Goal: Transaction & Acquisition: Book appointment/travel/reservation

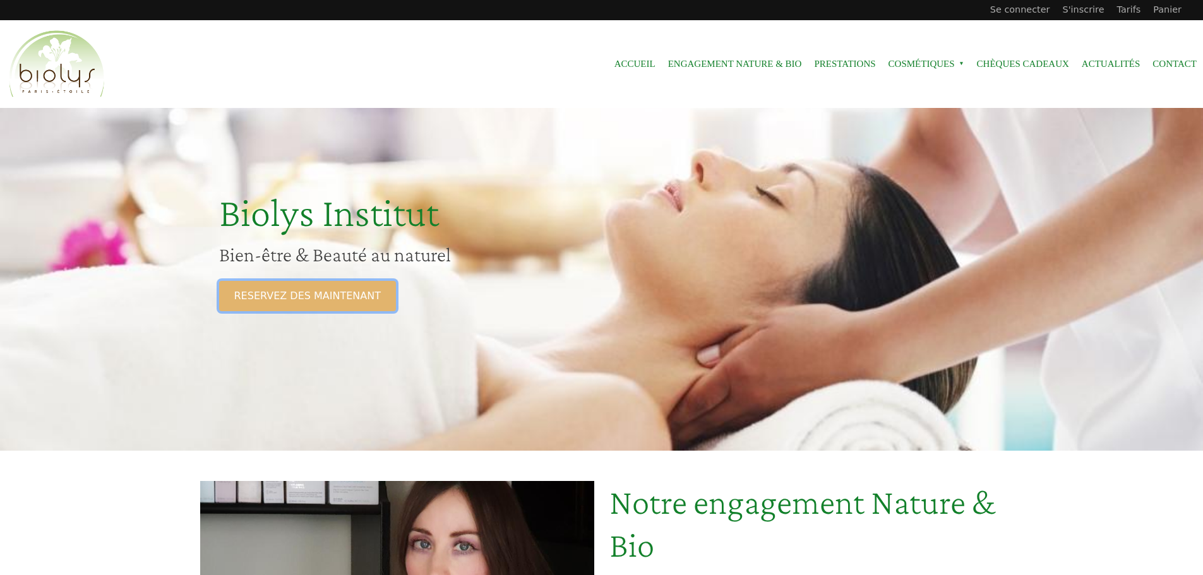
click at [340, 289] on link "RESERVEZ DES MAINTENANT" at bounding box center [307, 296] width 177 height 30
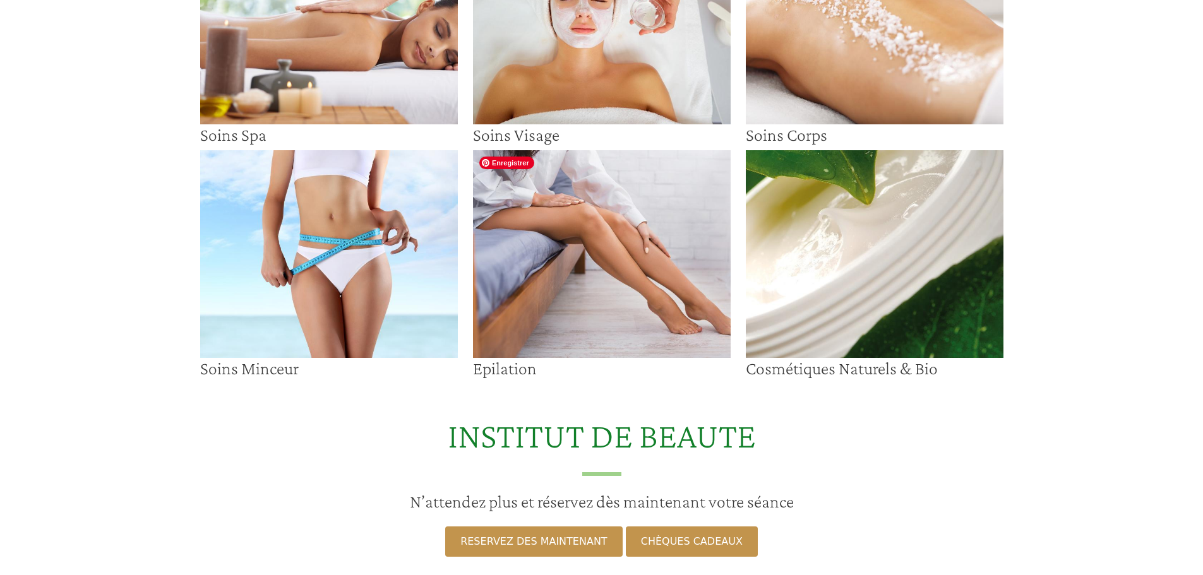
scroll to position [189, 0]
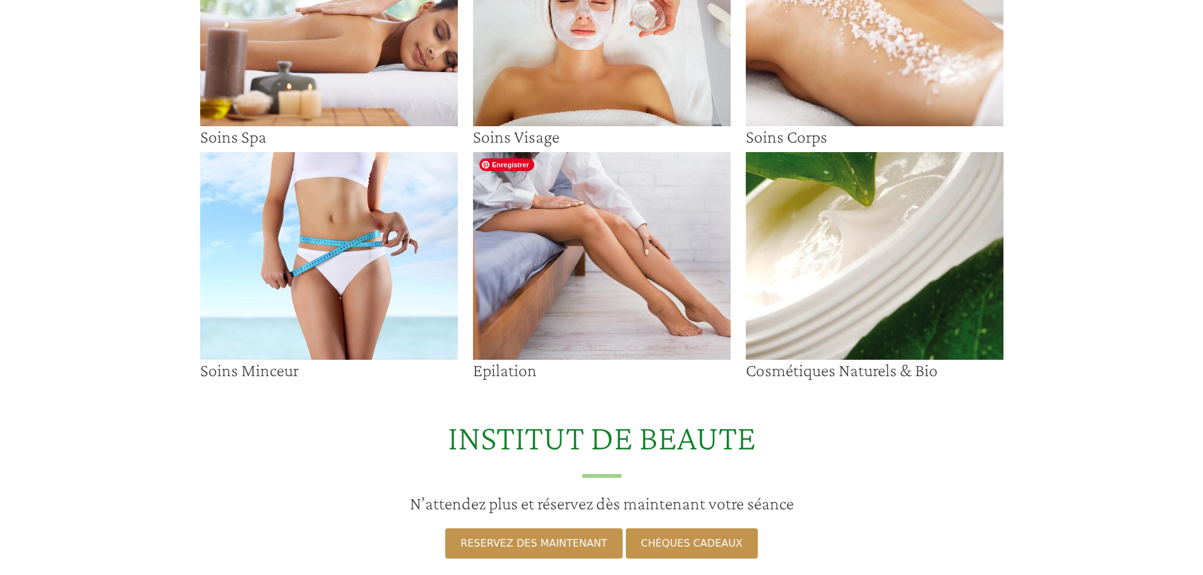
click at [614, 292] on img at bounding box center [602, 256] width 258 height 208
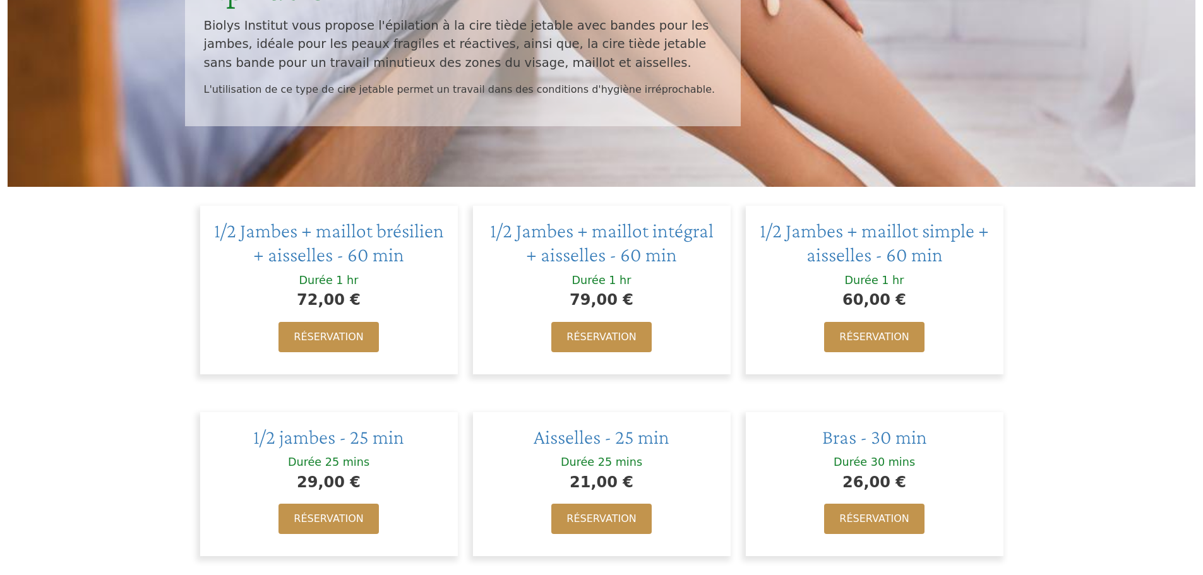
scroll to position [568, 0]
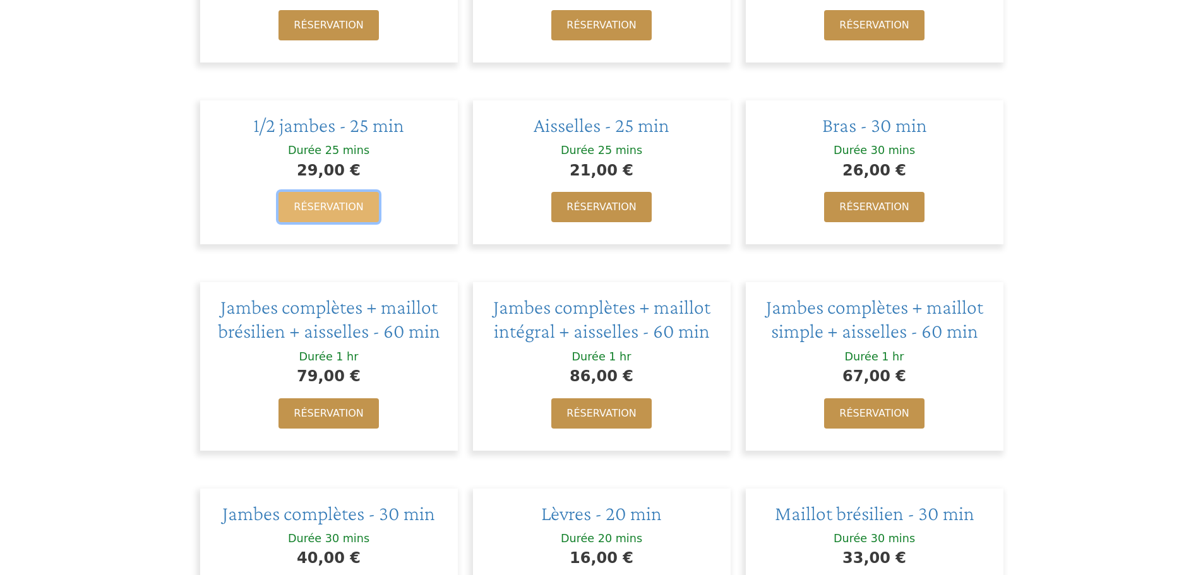
click at [342, 203] on link "Réservation" at bounding box center [328, 207] width 100 height 30
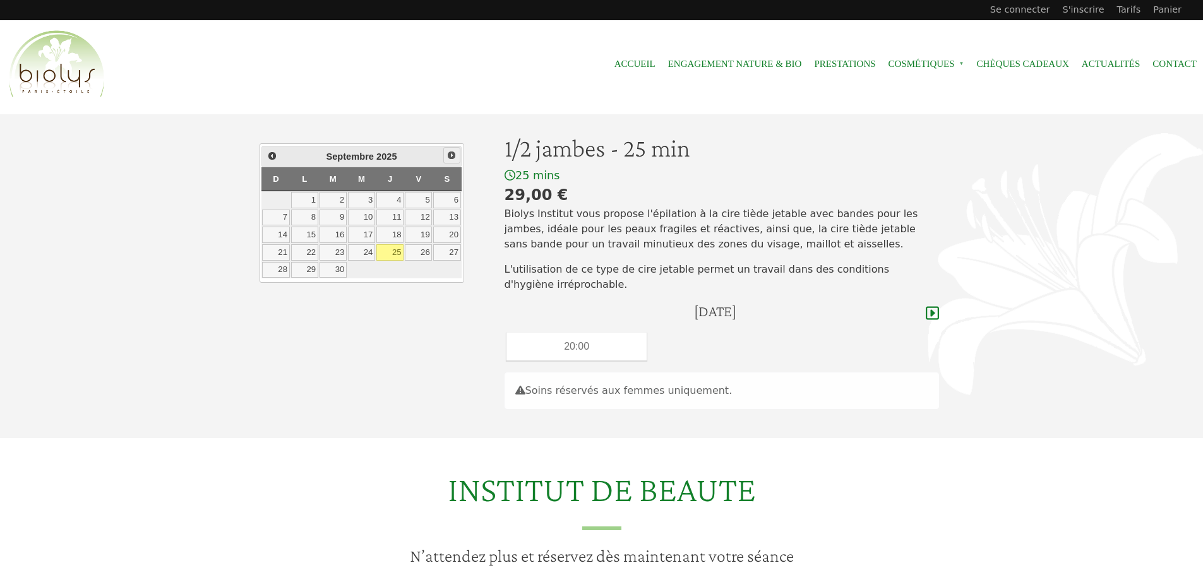
click at [457, 154] on link "Suivant" at bounding box center [451, 155] width 16 height 16
click at [385, 201] on link "2" at bounding box center [389, 200] width 27 height 16
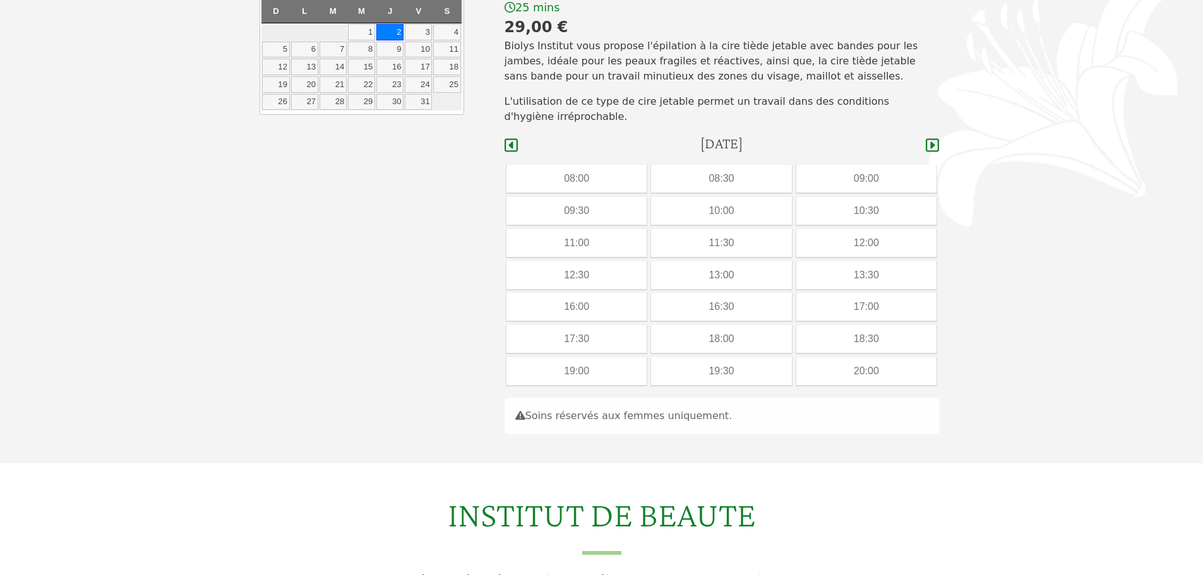
scroll to position [113, 0]
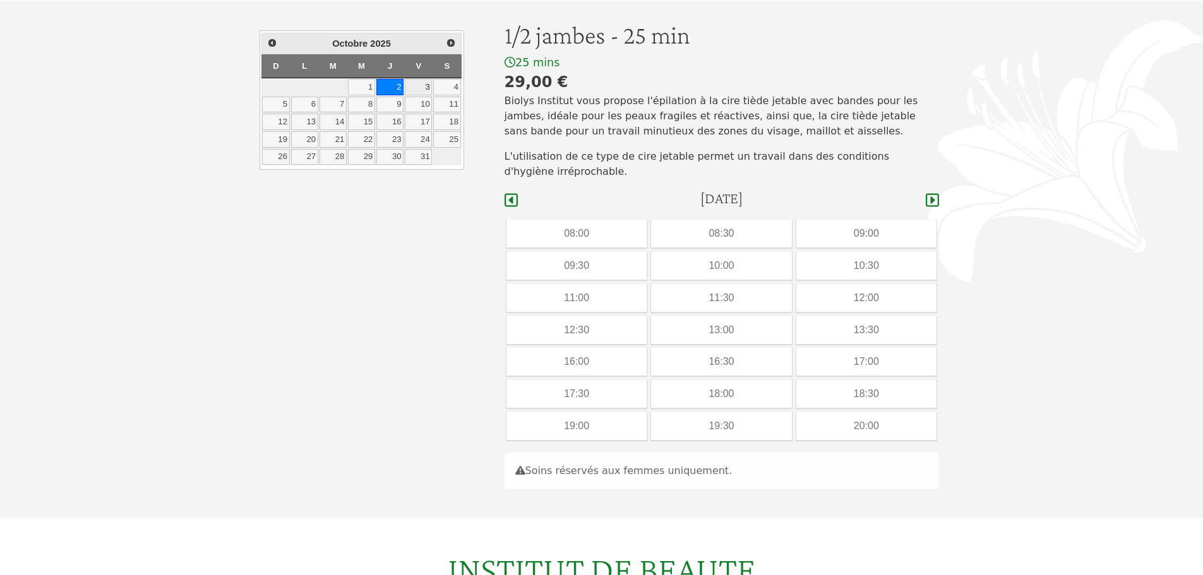
click at [420, 81] on link "3" at bounding box center [418, 87] width 27 height 16
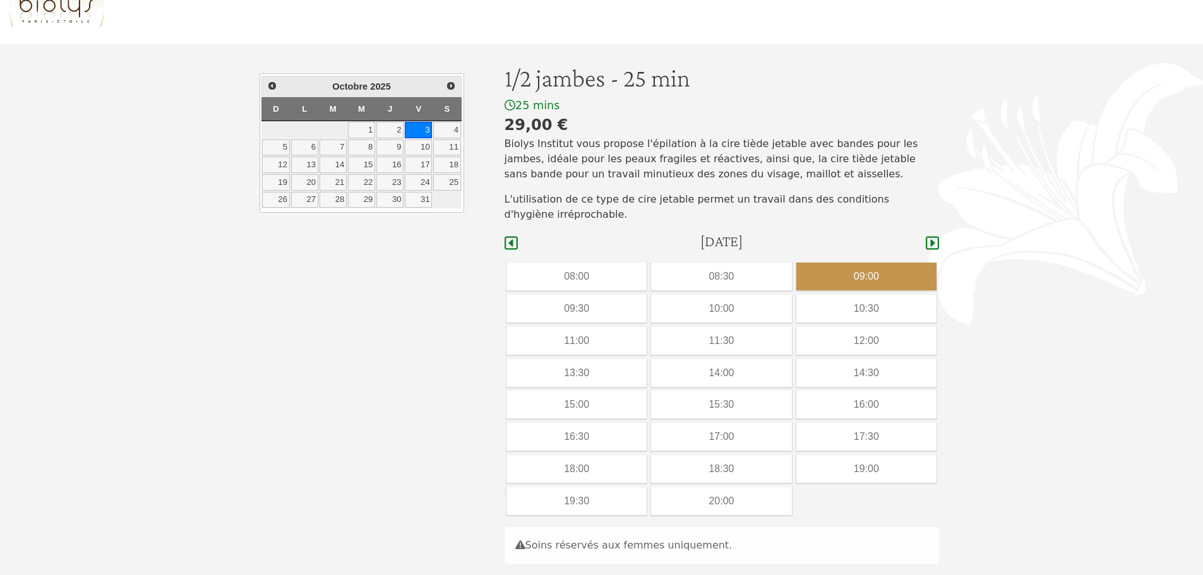
scroll to position [50, 0]
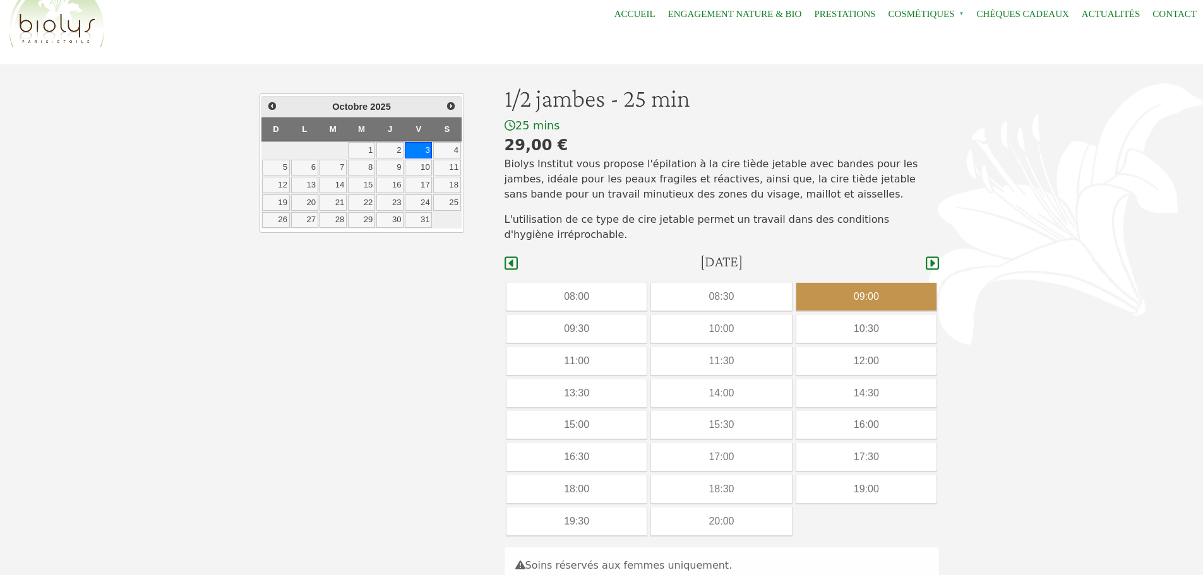
click at [887, 289] on div "09:00" at bounding box center [866, 297] width 140 height 28
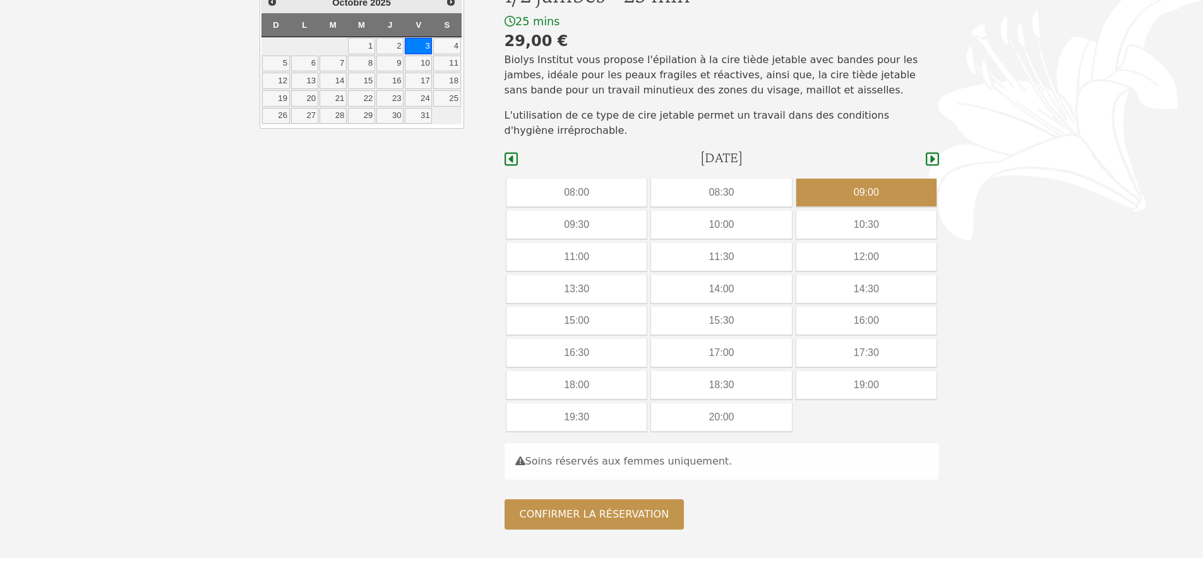
scroll to position [176, 0]
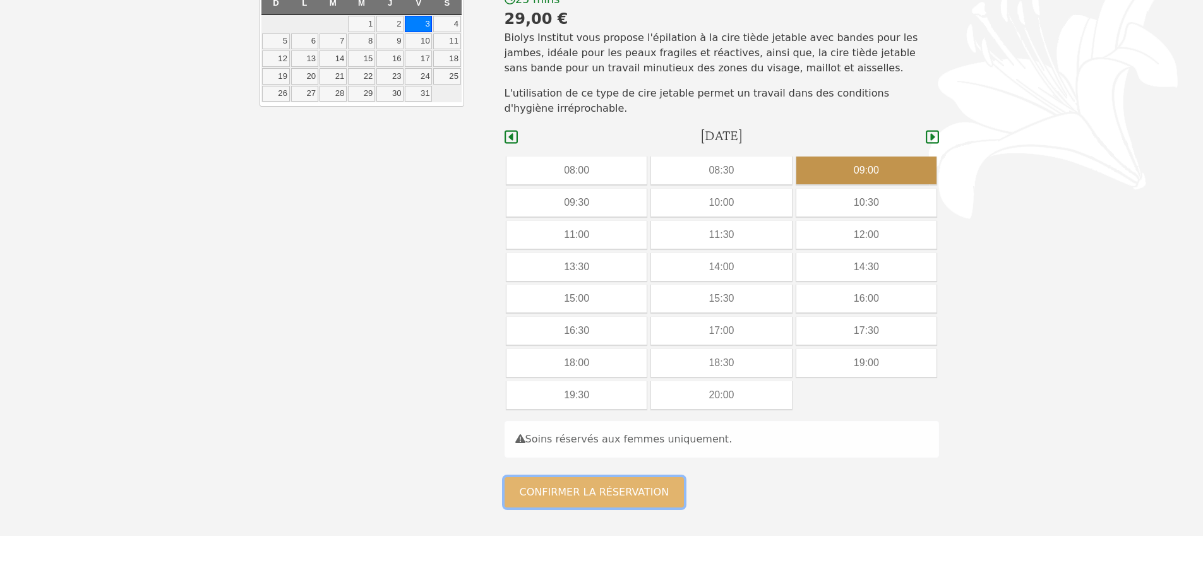
click at [610, 498] on button "Confirmer la réservation" at bounding box center [594, 492] width 180 height 30
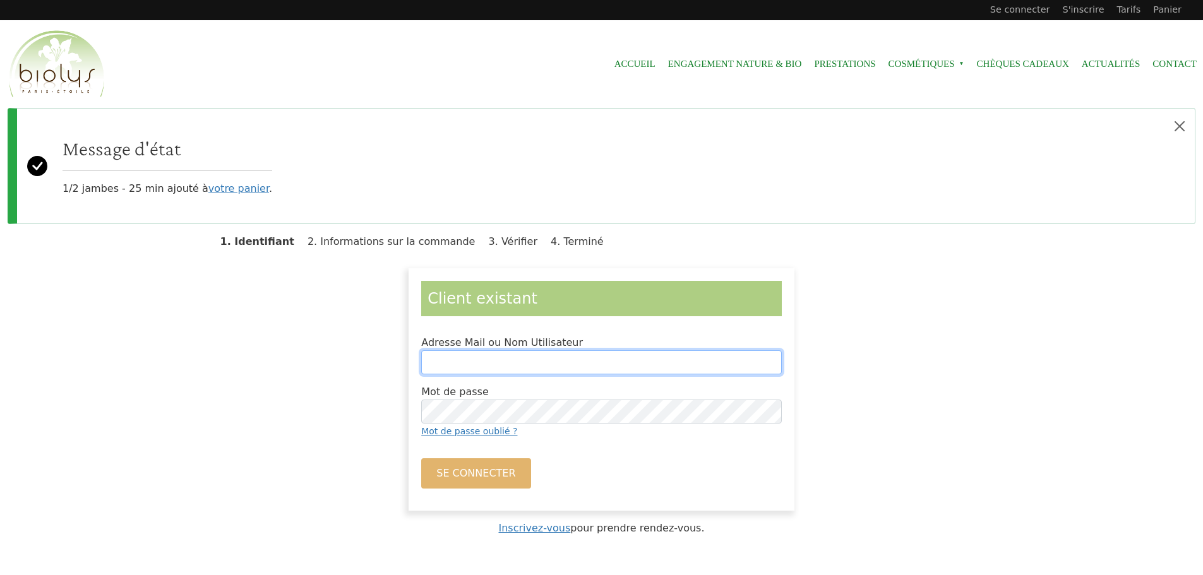
type input "**********"
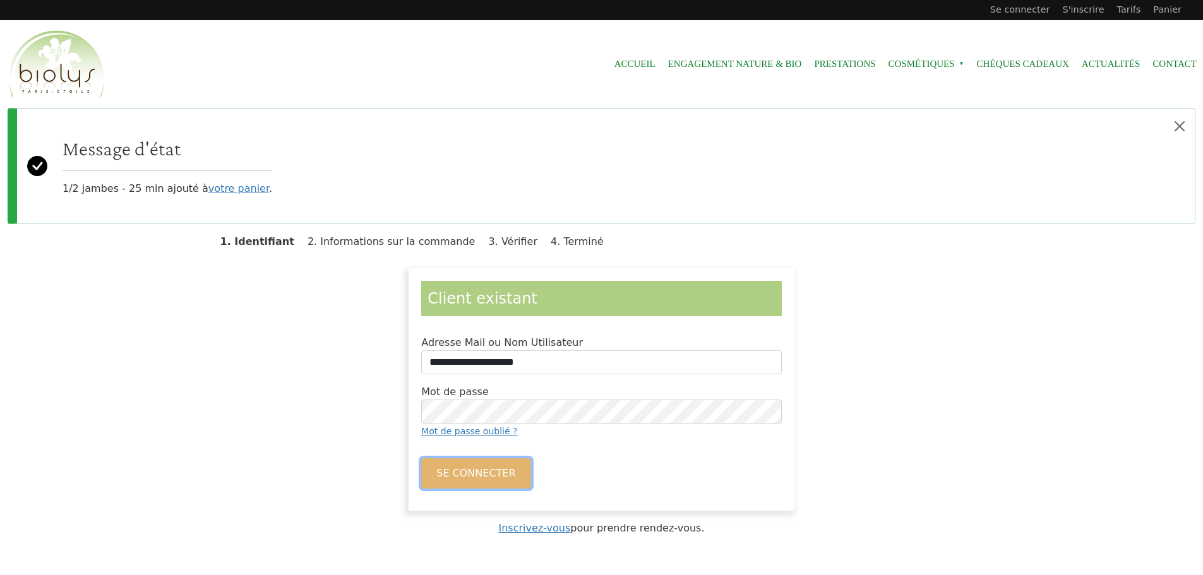
click at [483, 478] on button "Se connecter" at bounding box center [475, 473] width 109 height 30
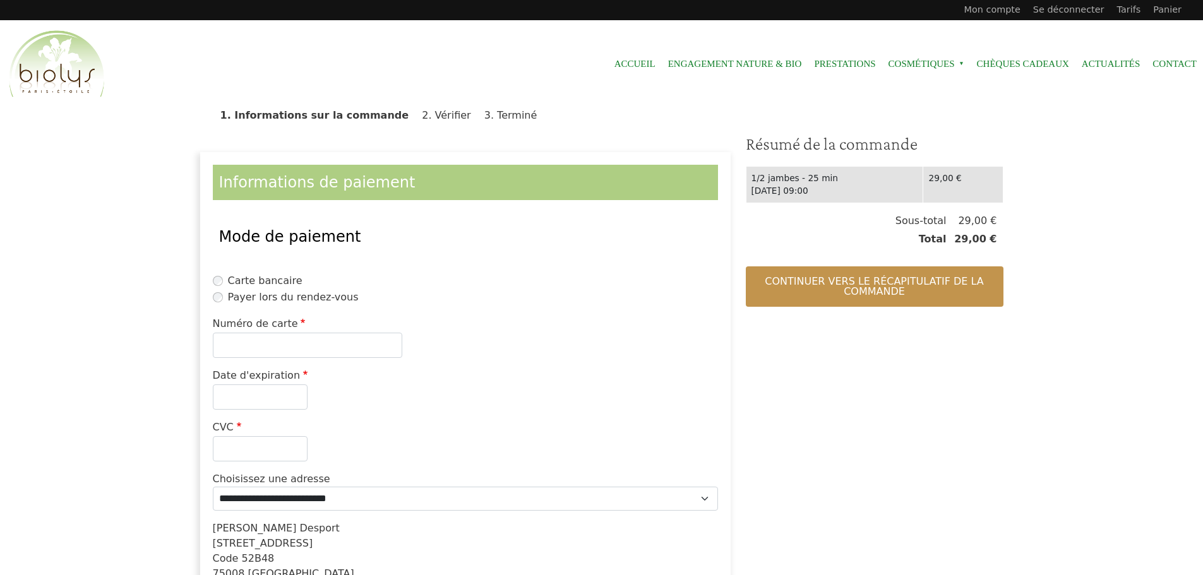
click at [325, 299] on label "Payer lors du rendez-vous" at bounding box center [293, 297] width 131 height 15
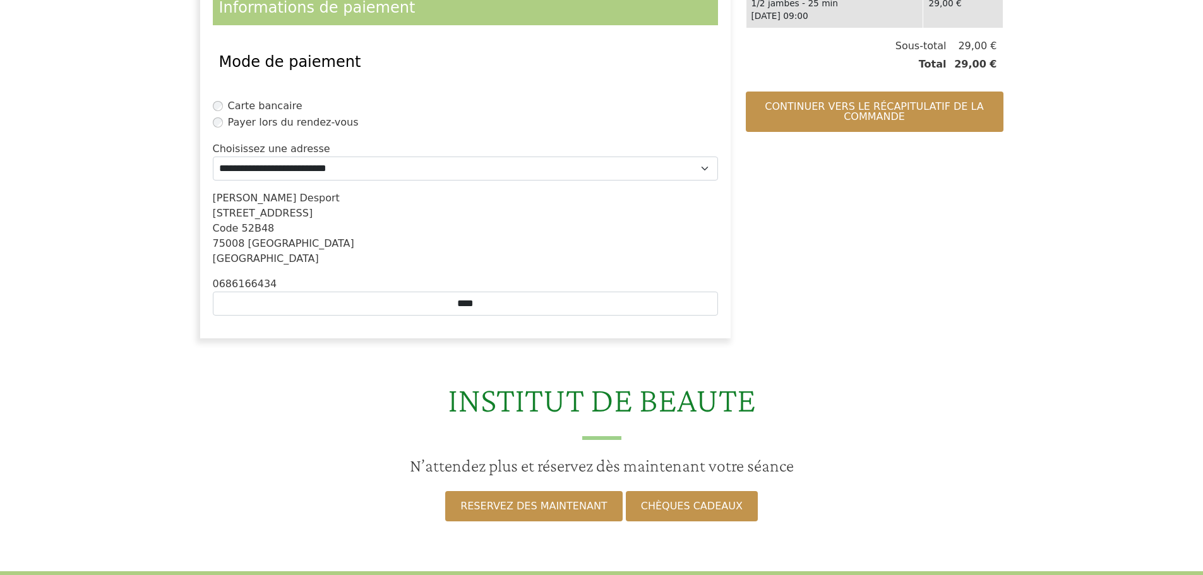
scroll to position [379, 0]
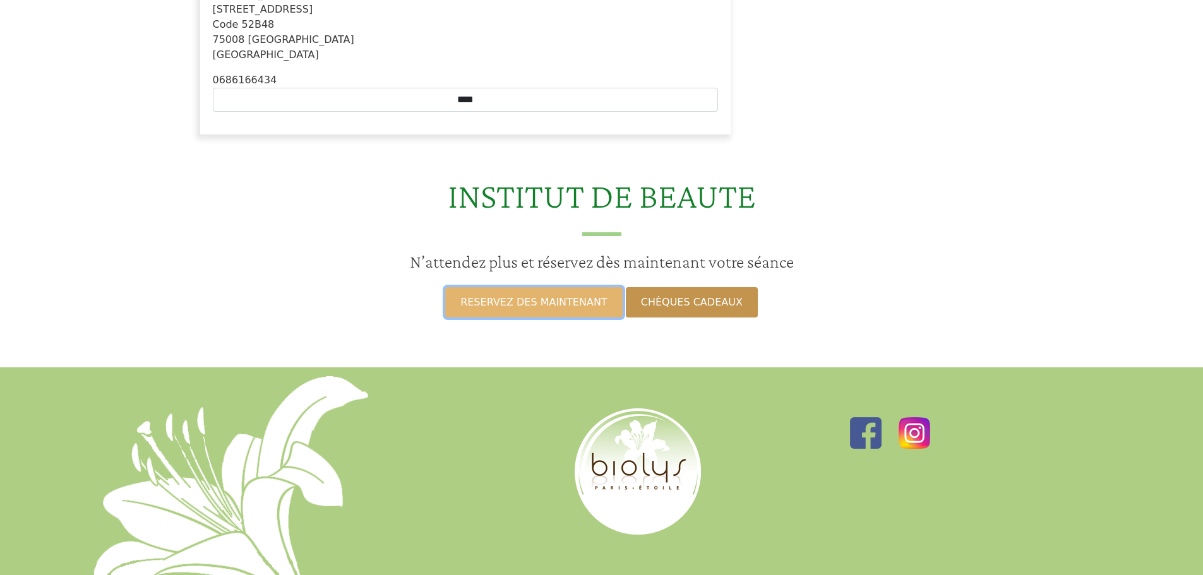
click at [573, 296] on link "RESERVEZ DES MAINTENANT" at bounding box center [533, 302] width 177 height 30
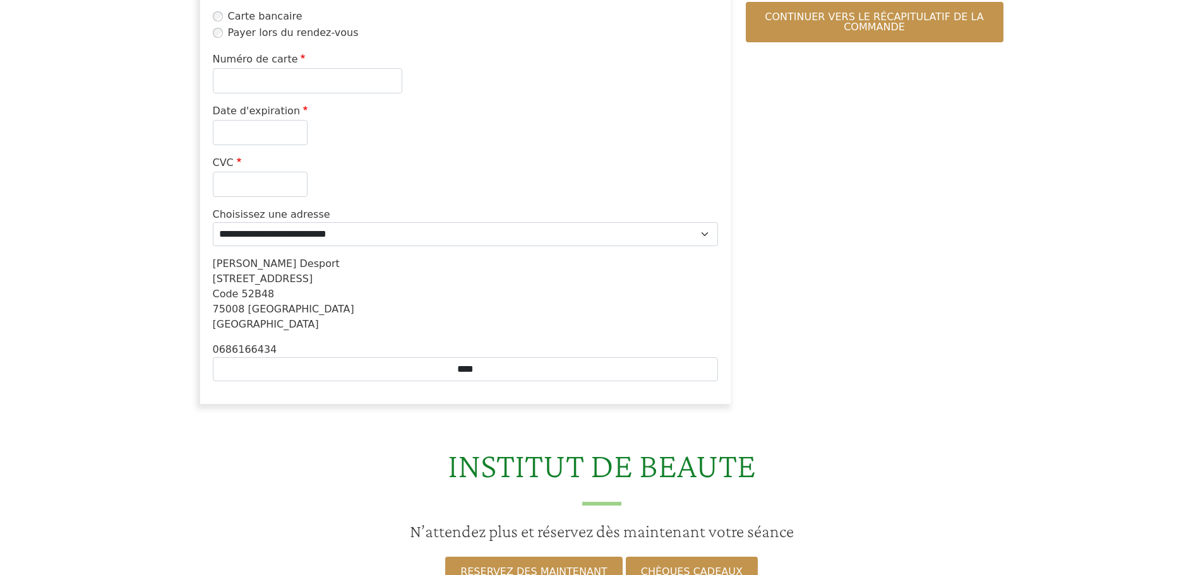
scroll to position [126, 0]
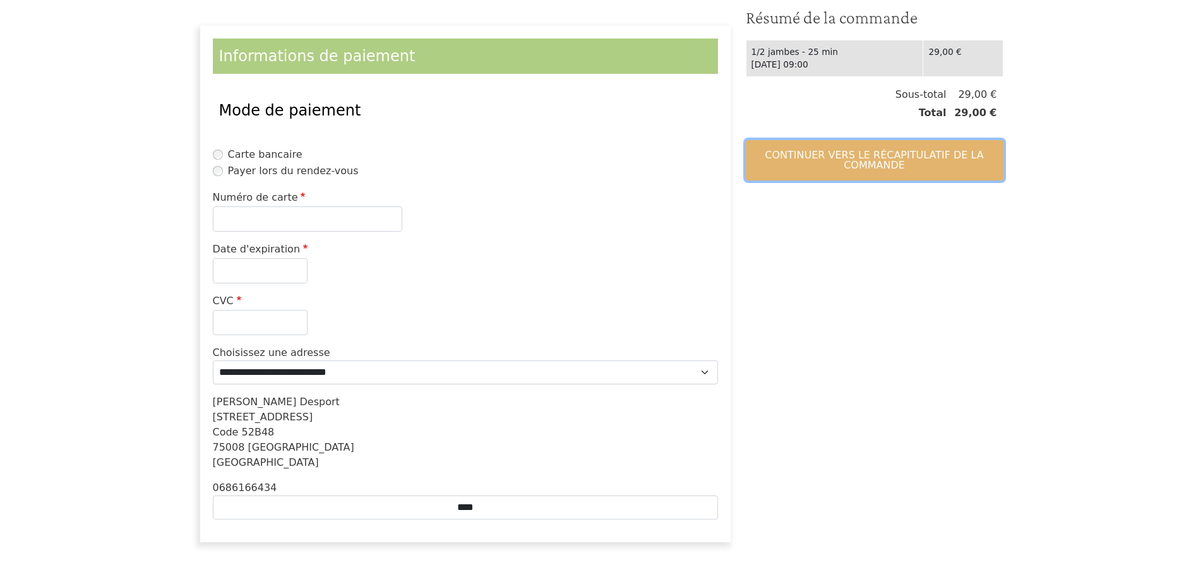
click at [862, 163] on button "Continuer vers le récapitulatif de la commande" at bounding box center [875, 160] width 258 height 40
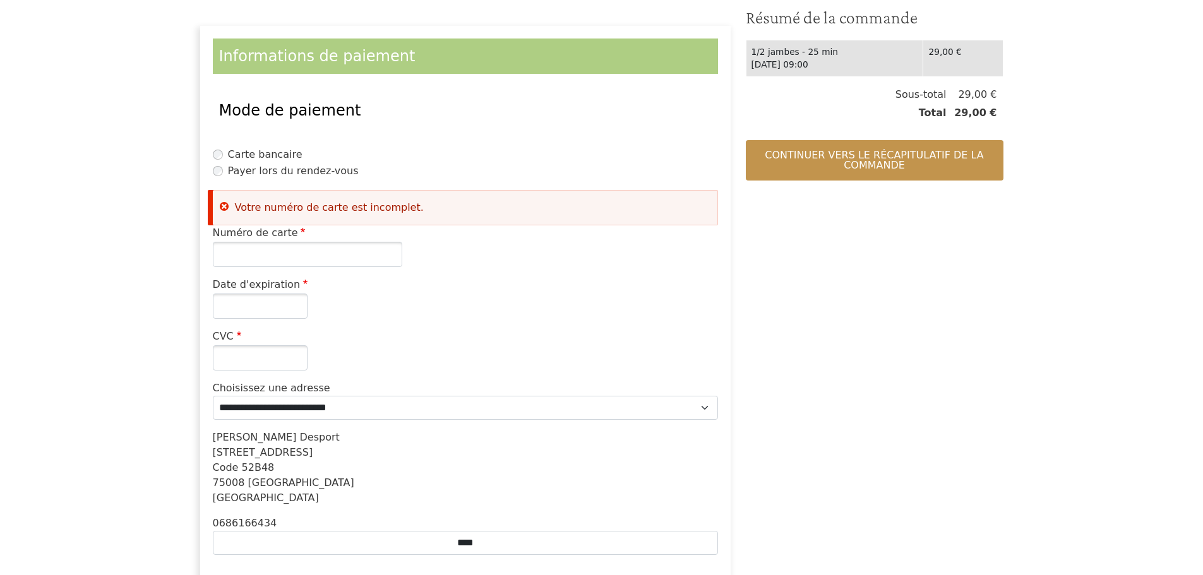
click at [252, 162] on label "Carte bancaire" at bounding box center [265, 154] width 74 height 15
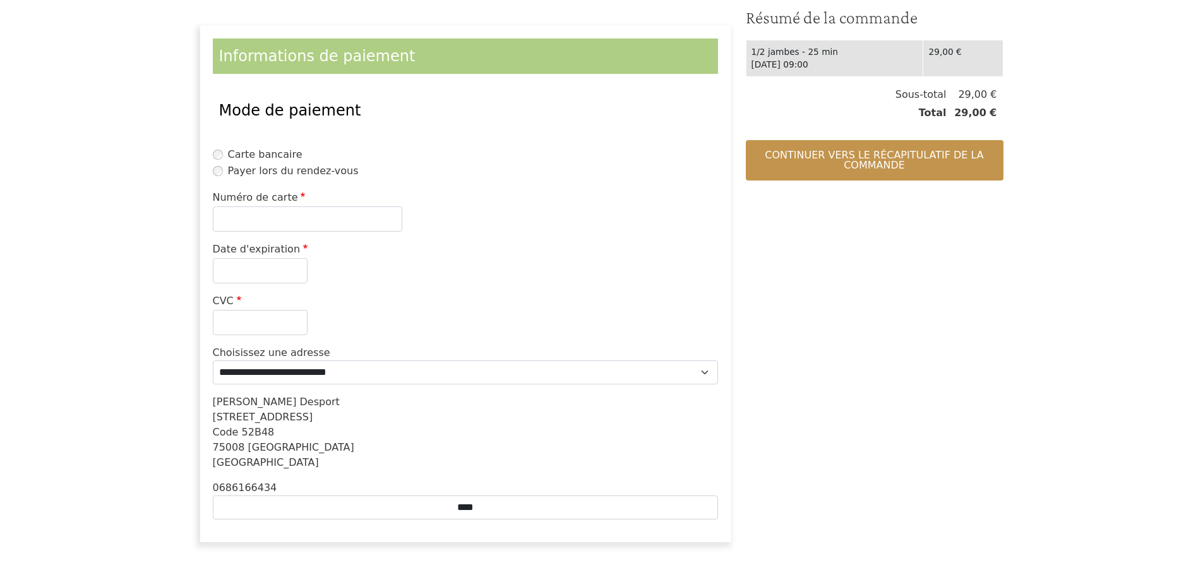
click at [253, 160] on label "Carte bancaire" at bounding box center [265, 154] width 74 height 15
click at [257, 176] on label "Payer lors du rendez-vous" at bounding box center [293, 171] width 131 height 15
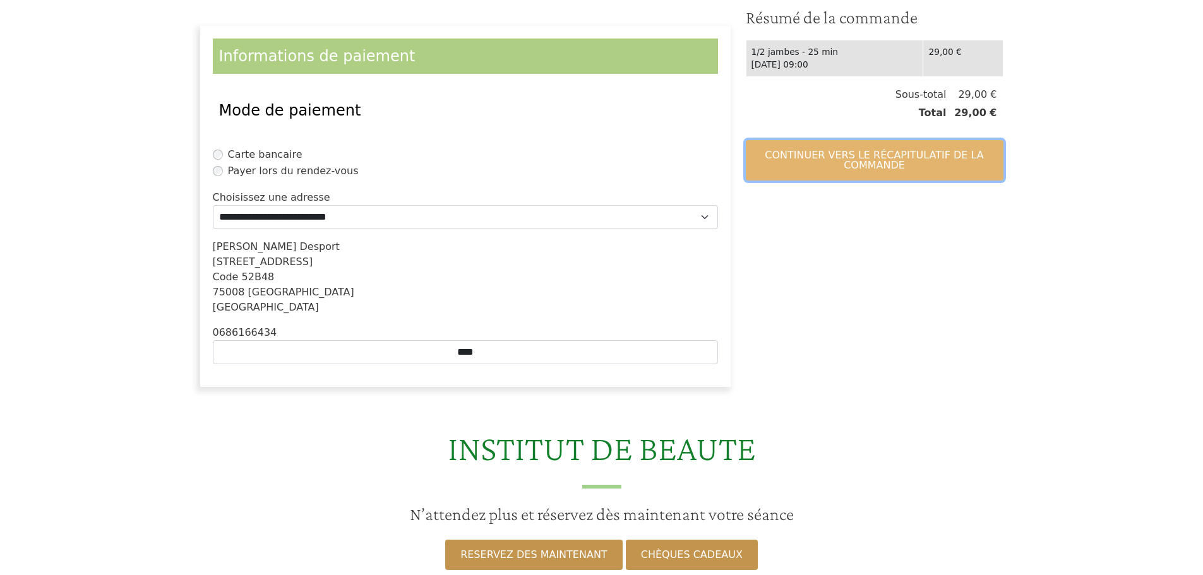
click at [794, 164] on button "Continuer vers le récapitulatif de la commande" at bounding box center [875, 160] width 258 height 40
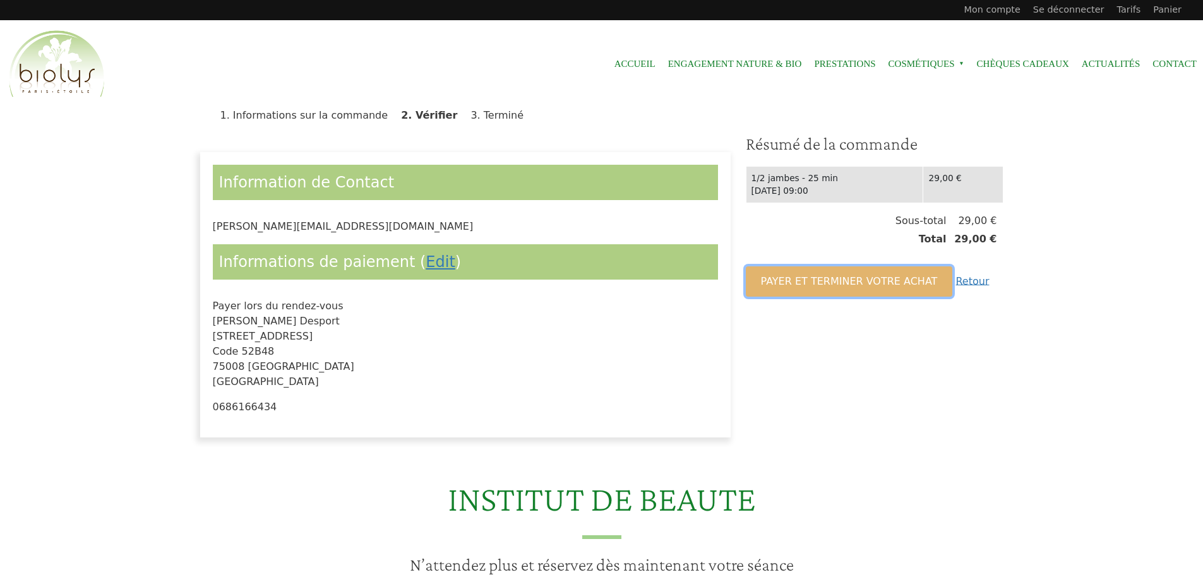
click at [879, 287] on button "Payer et terminer votre achat" at bounding box center [849, 281] width 207 height 30
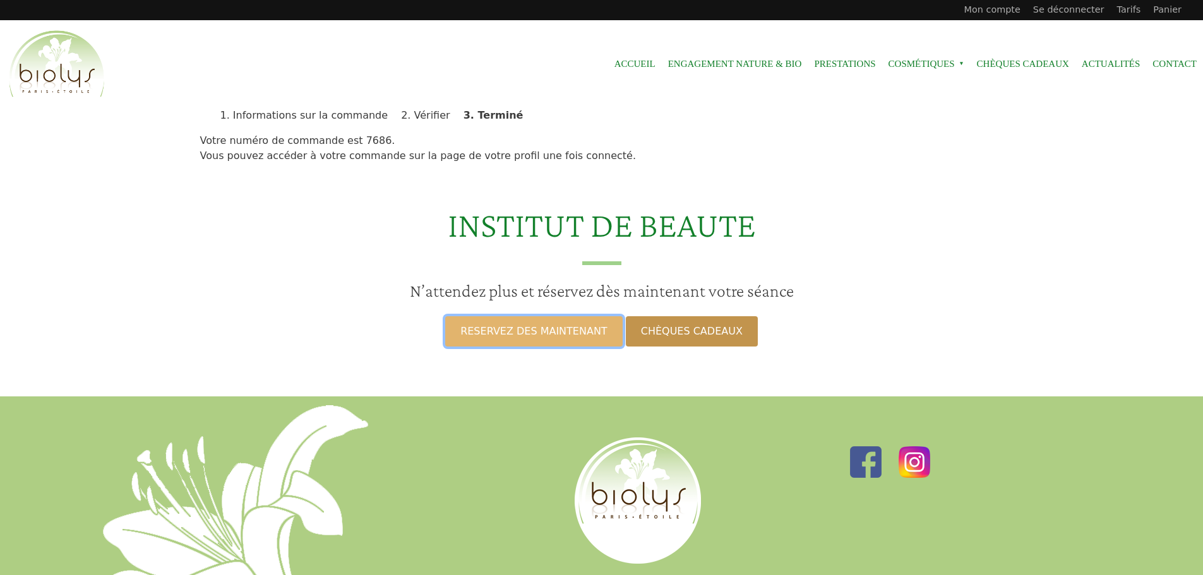
click at [576, 328] on link "RESERVEZ DES MAINTENANT" at bounding box center [533, 331] width 177 height 30
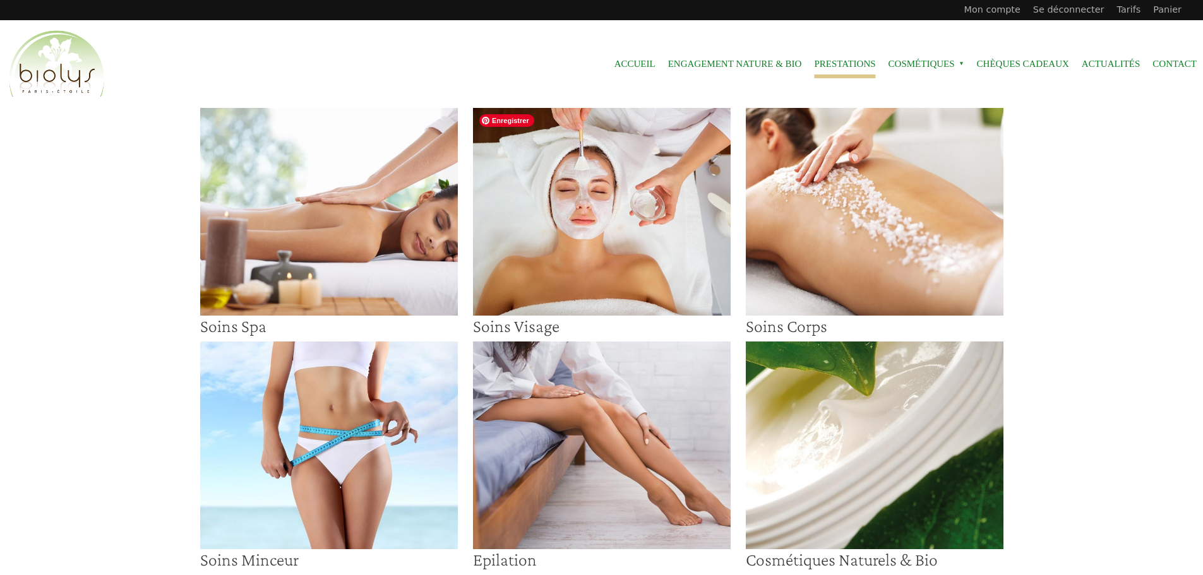
click at [312, 227] on img at bounding box center [329, 212] width 258 height 208
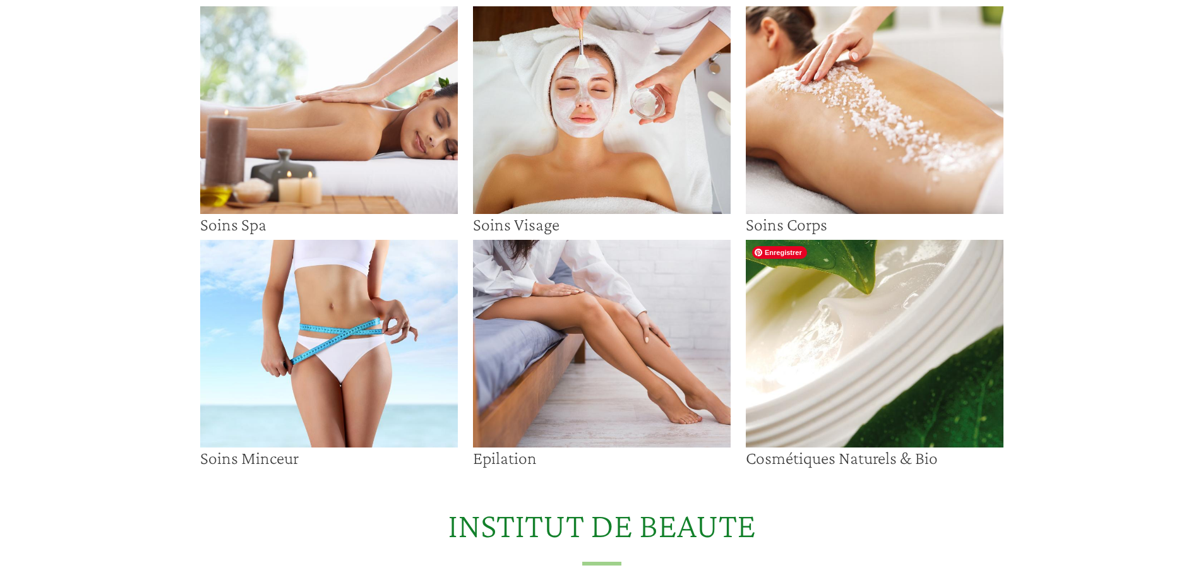
scroll to position [189, 0]
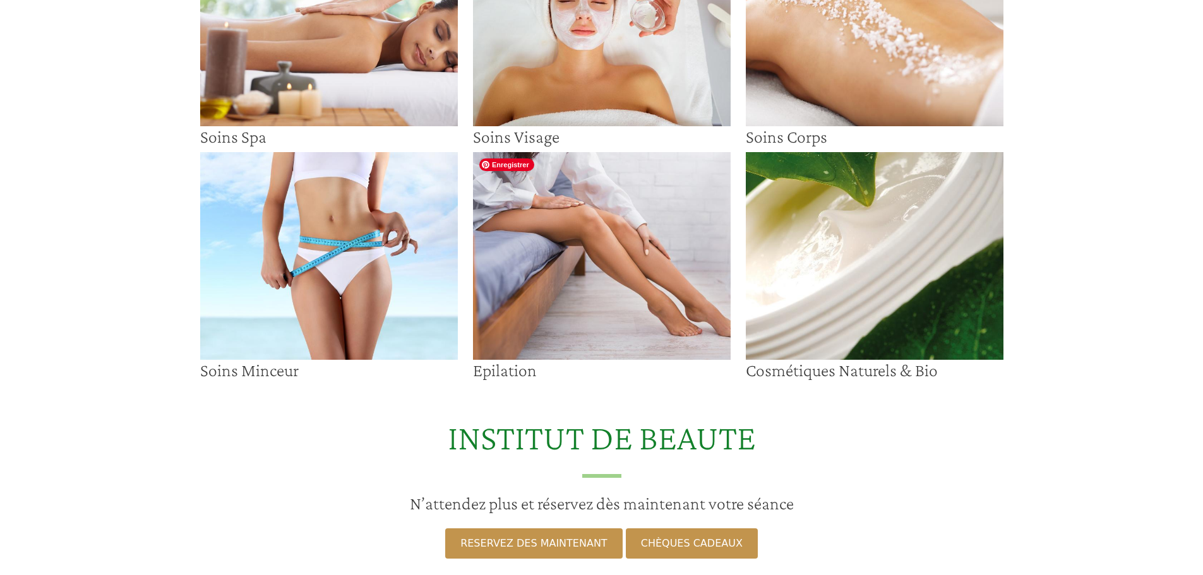
click at [667, 268] on img at bounding box center [602, 256] width 258 height 208
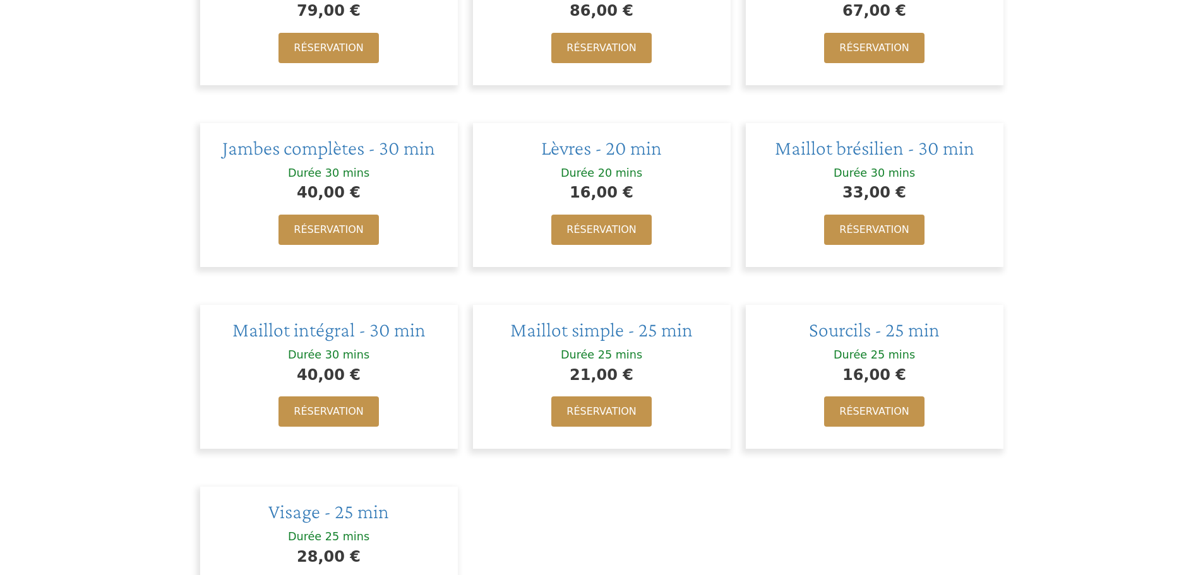
scroll to position [1010, 0]
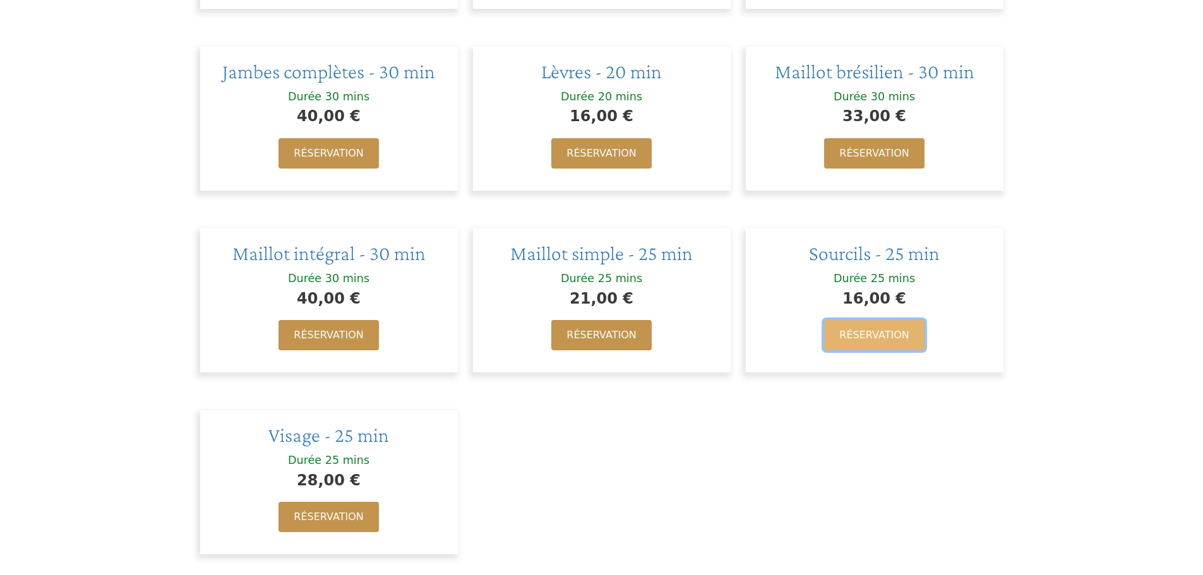
click at [876, 337] on link "Réservation" at bounding box center [874, 335] width 100 height 30
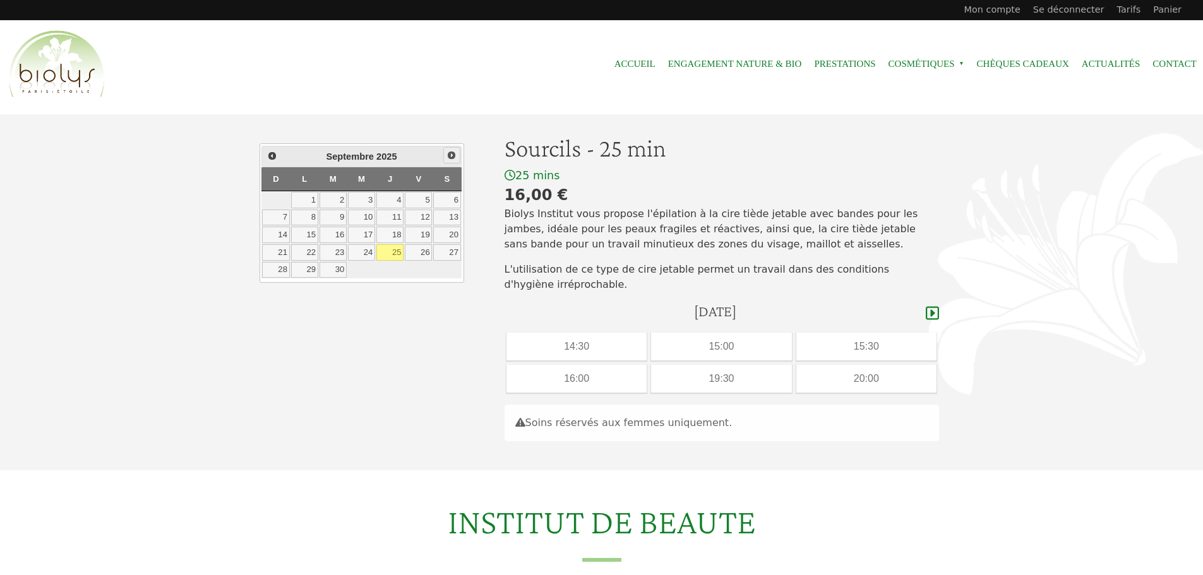
click at [451, 154] on span "Suivant" at bounding box center [451, 155] width 10 height 10
click at [398, 200] on link "2" at bounding box center [389, 200] width 27 height 16
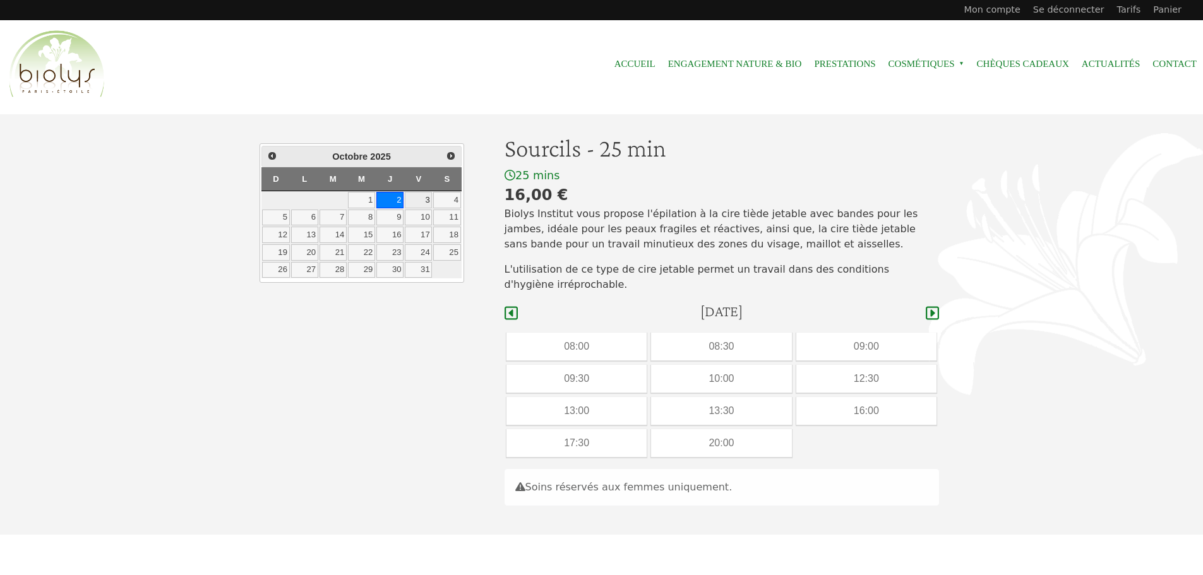
click at [417, 193] on link "3" at bounding box center [418, 200] width 27 height 16
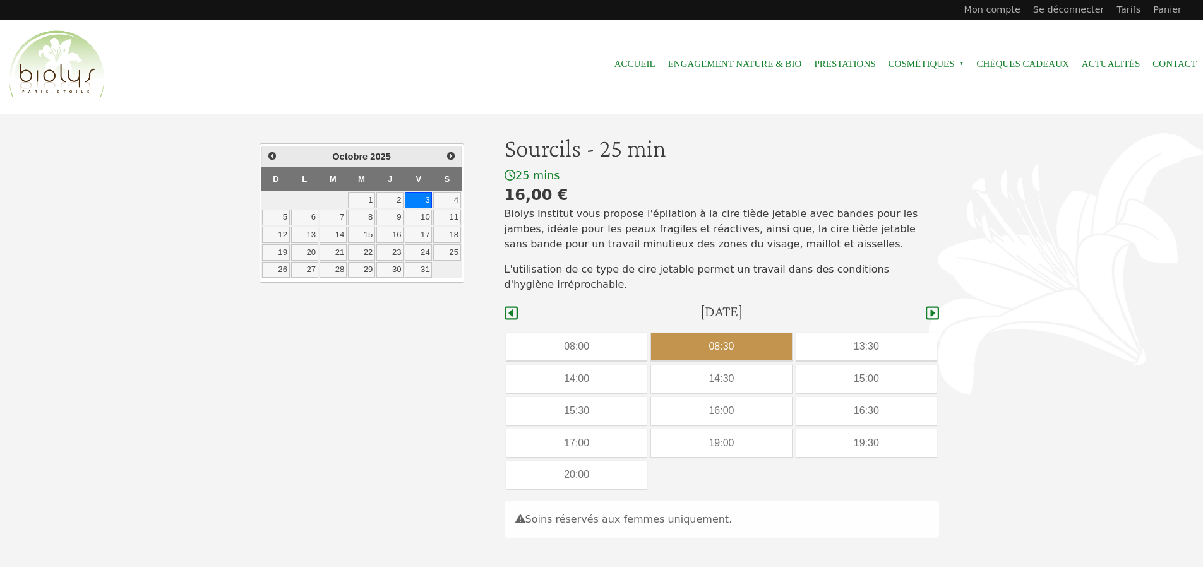
click at [754, 343] on div "08:30" at bounding box center [721, 347] width 140 height 28
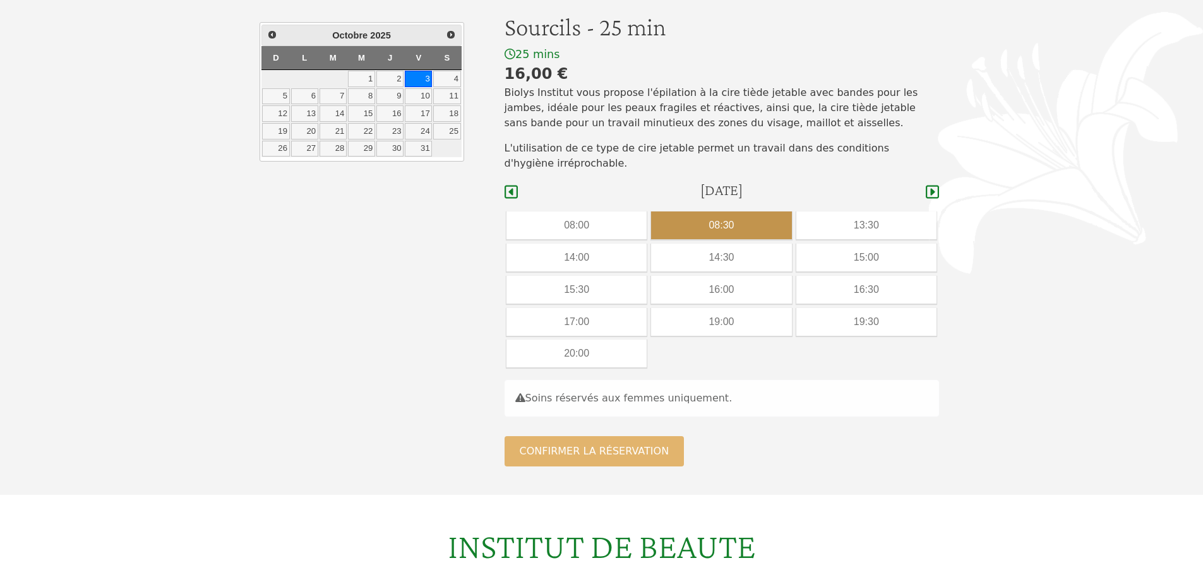
scroll to position [126, 0]
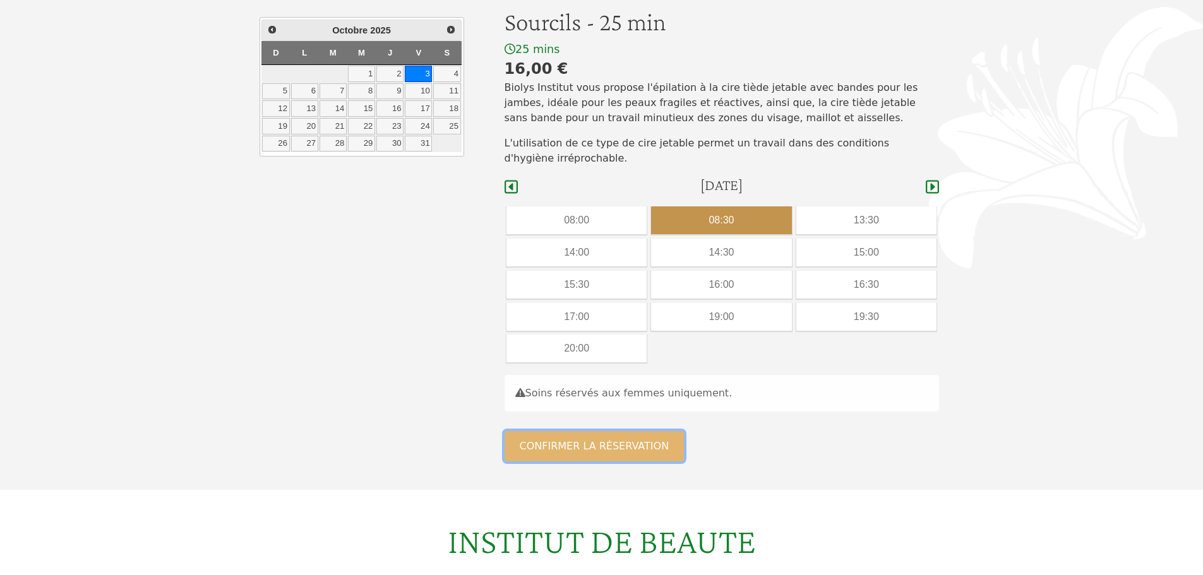
click at [621, 450] on button "Confirmer la réservation" at bounding box center [594, 446] width 180 height 30
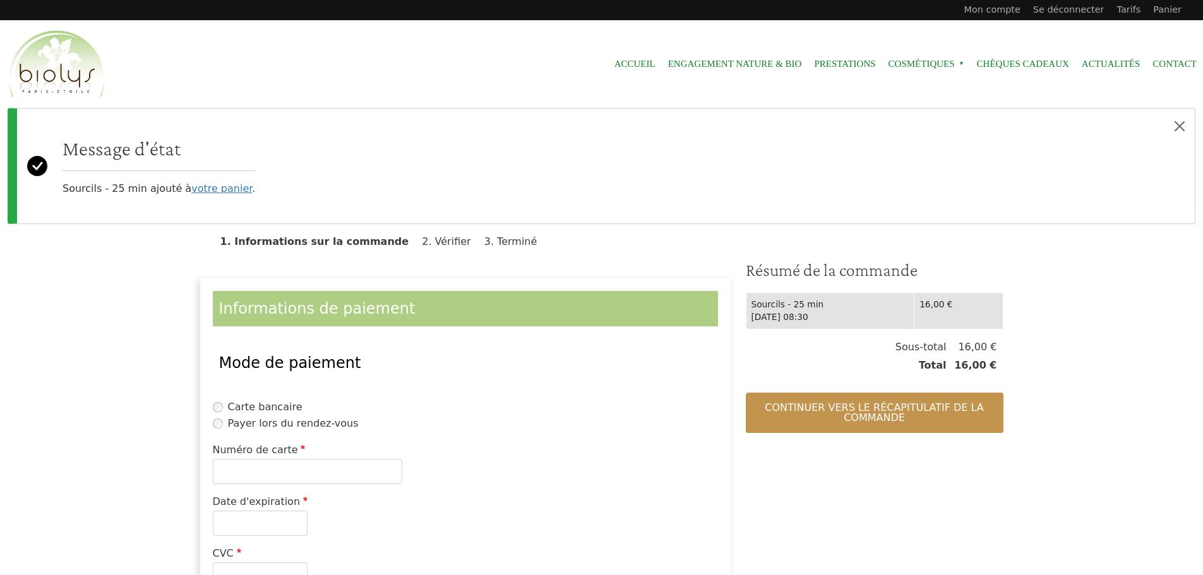
click at [273, 429] on label "Payer lors du rendez-vous" at bounding box center [293, 423] width 131 height 15
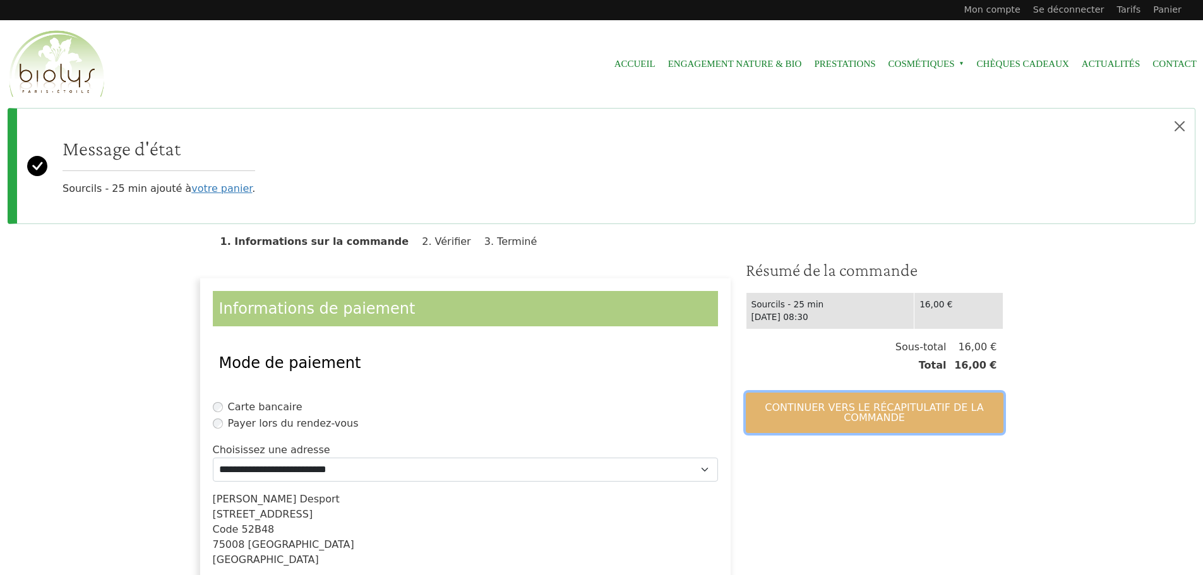
click at [823, 405] on button "Continuer vers le récapitulatif de la commande" at bounding box center [875, 413] width 258 height 40
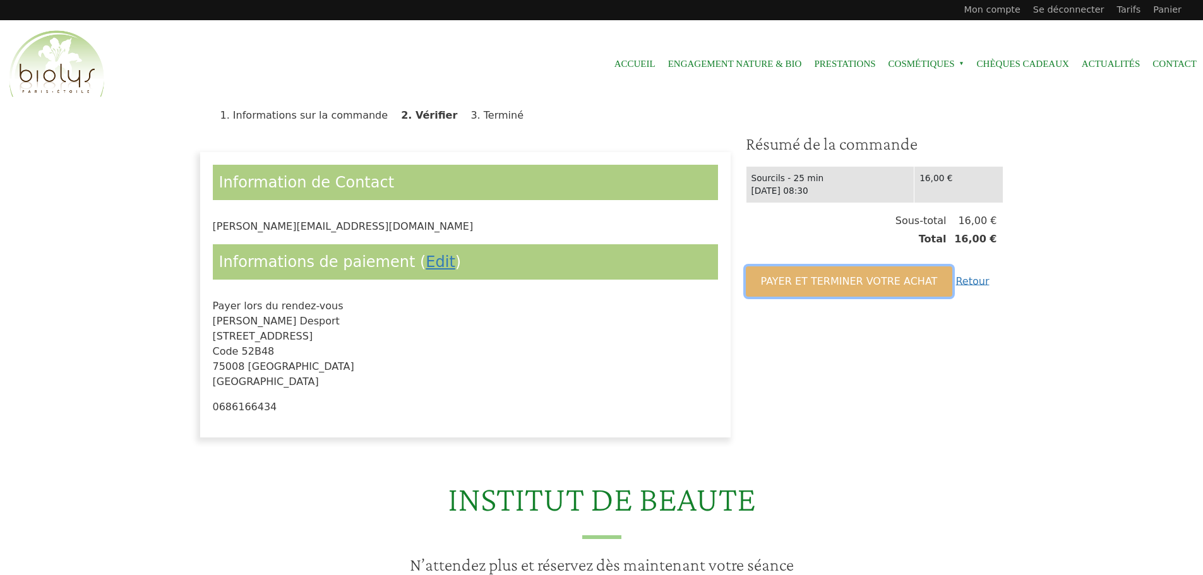
click at [849, 280] on button "Payer et terminer votre achat" at bounding box center [849, 281] width 207 height 30
